Goal: Use online tool/utility: Utilize a website feature to perform a specific function

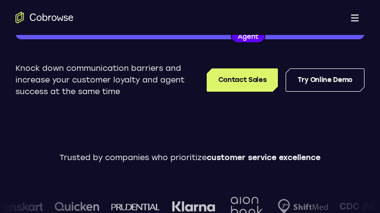
scroll to position [194, 0]
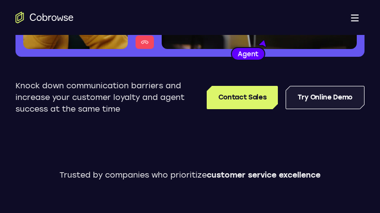
click at [325, 99] on link "Try Online Demo" at bounding box center [325, 97] width 79 height 23
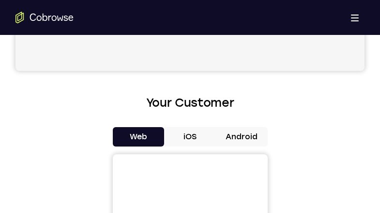
click at [229, 133] on button "Android" at bounding box center [242, 136] width 52 height 19
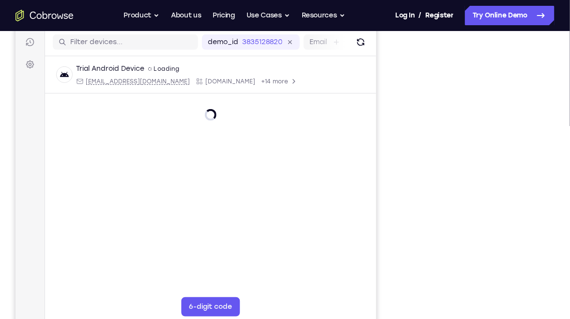
scroll to position [145, 0]
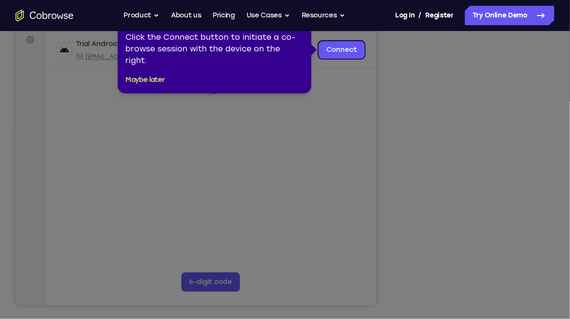
click at [380, 212] on icon at bounding box center [290, 159] width 581 height 319
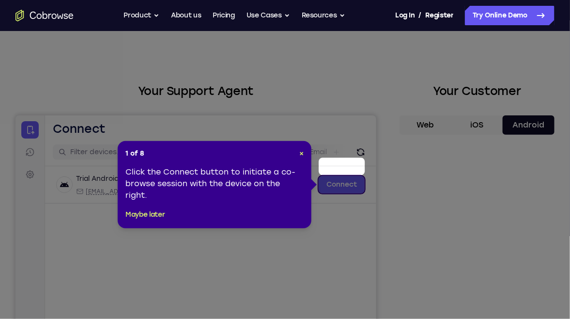
scroll to position [0, 0]
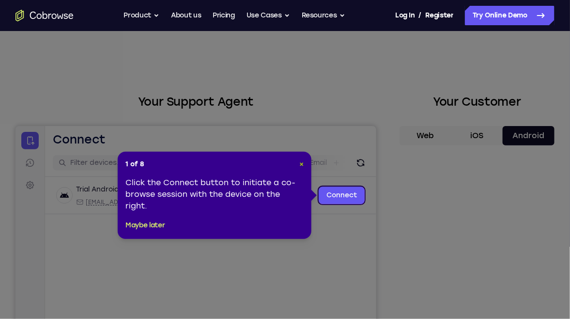
drag, startPoint x: 303, startPoint y: 164, endPoint x: 325, endPoint y: 46, distance: 120.2
click at [303, 164] on span "×" at bounding box center [301, 164] width 4 height 8
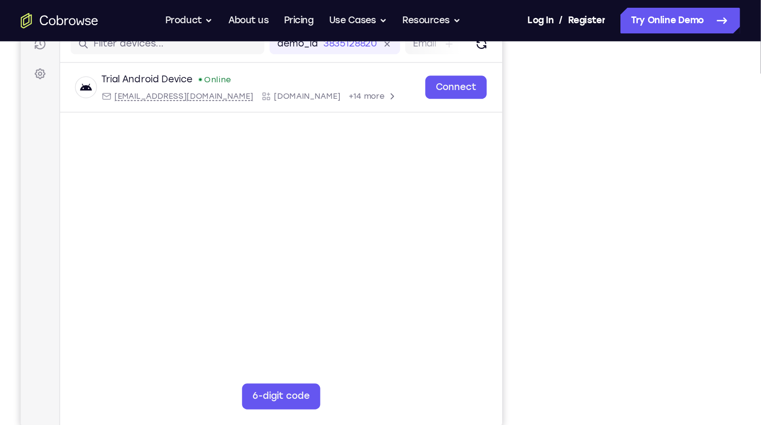
scroll to position [145, 0]
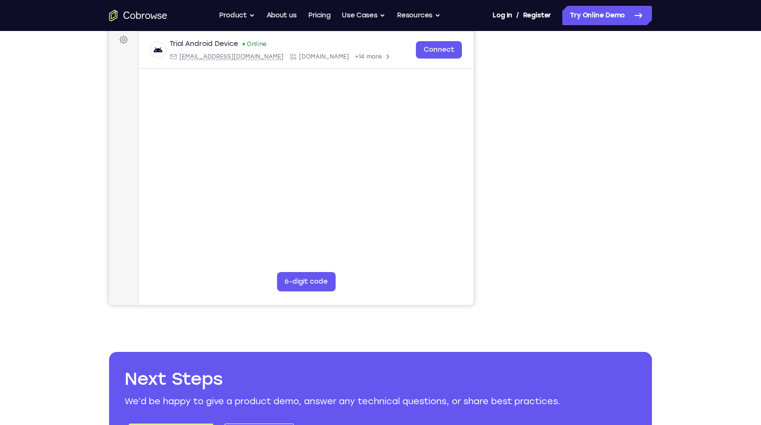
drag, startPoint x: 653, startPoint y: -19, endPoint x: 362, endPoint y: 193, distance: 359.6
click at [362, 193] on main "demo_id 3835128820 3835128820 Email User ID Device ID Device name 6-digit code …" at bounding box center [306, 166] width 335 height 325
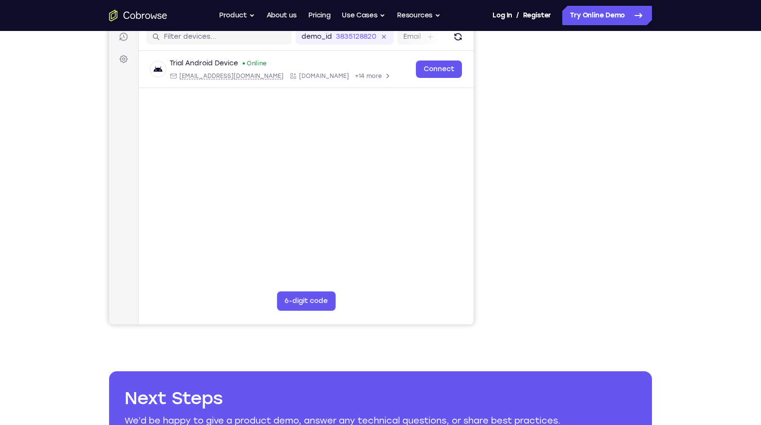
scroll to position [97, 0]
